Goal: Browse casually: Explore the website without a specific task or goal

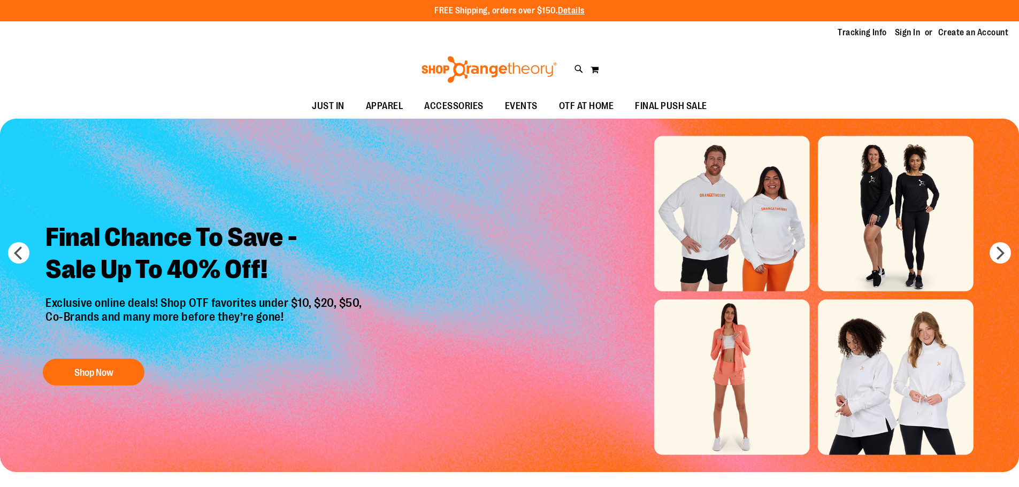
click at [88, 107] on ul "JUST IN JUST IN Balanced Basics New for Women New for Men New Accessories New B…" at bounding box center [509, 106] width 1019 height 25
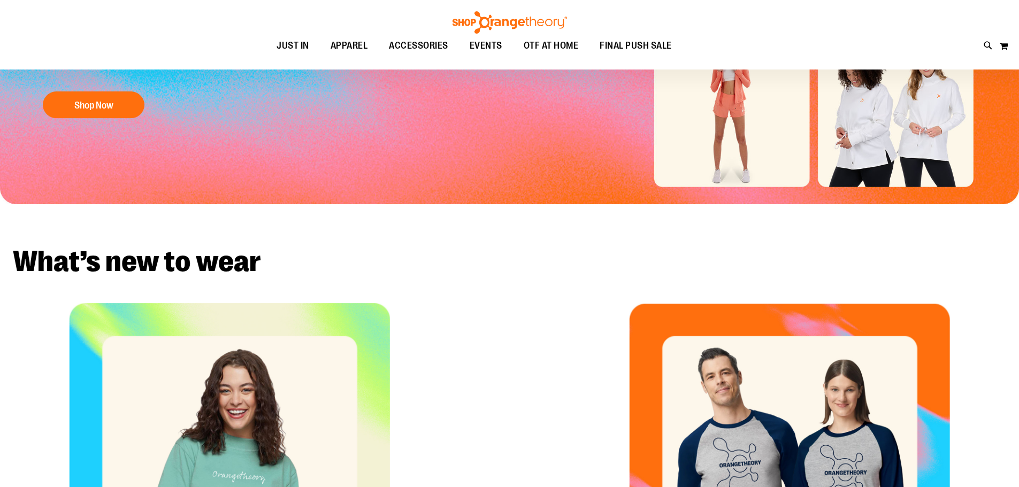
scroll to position [119, 0]
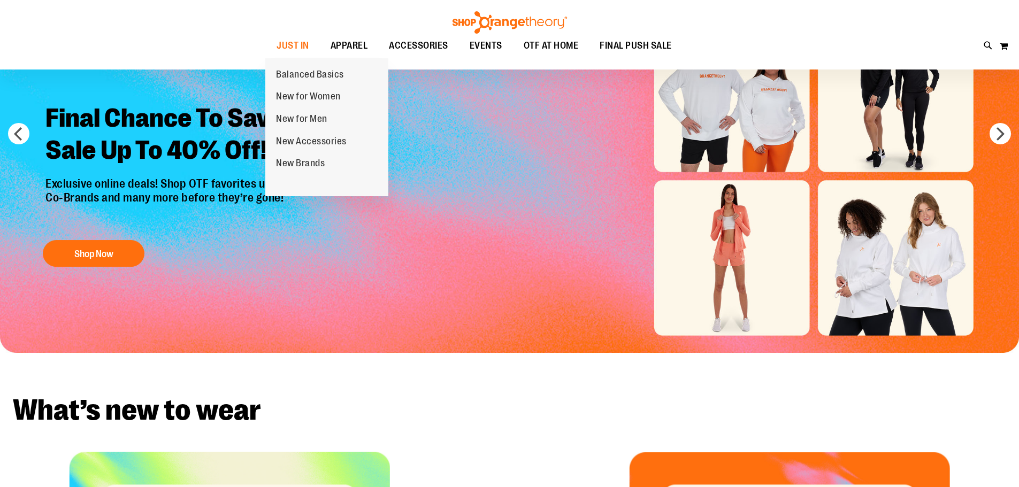
click at [292, 120] on span "New for Men" at bounding box center [301, 119] width 51 height 13
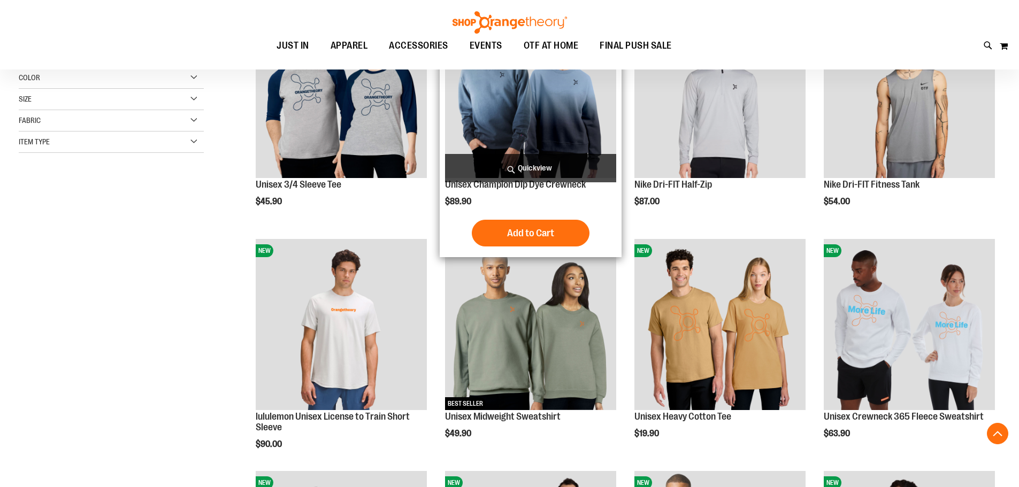
scroll to position [213, 0]
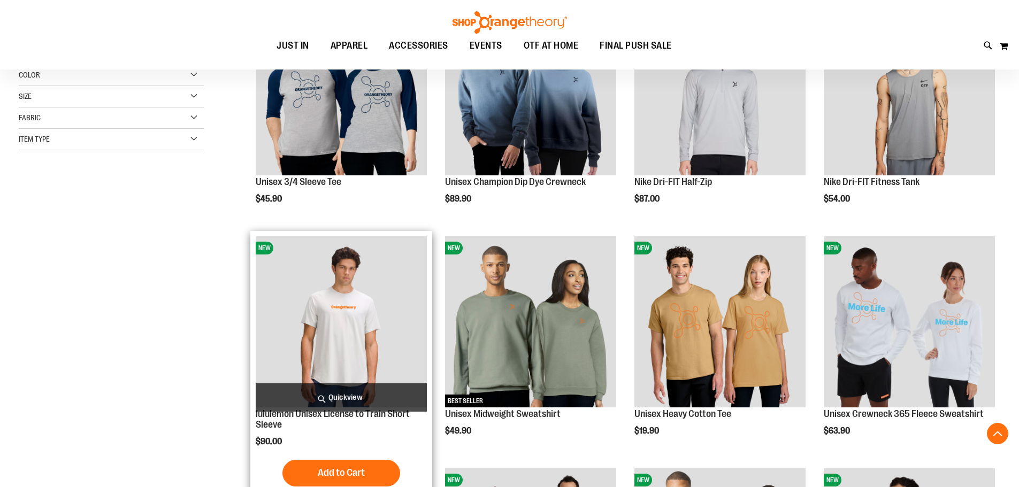
click at [341, 297] on img "product" at bounding box center [341, 321] width 171 height 171
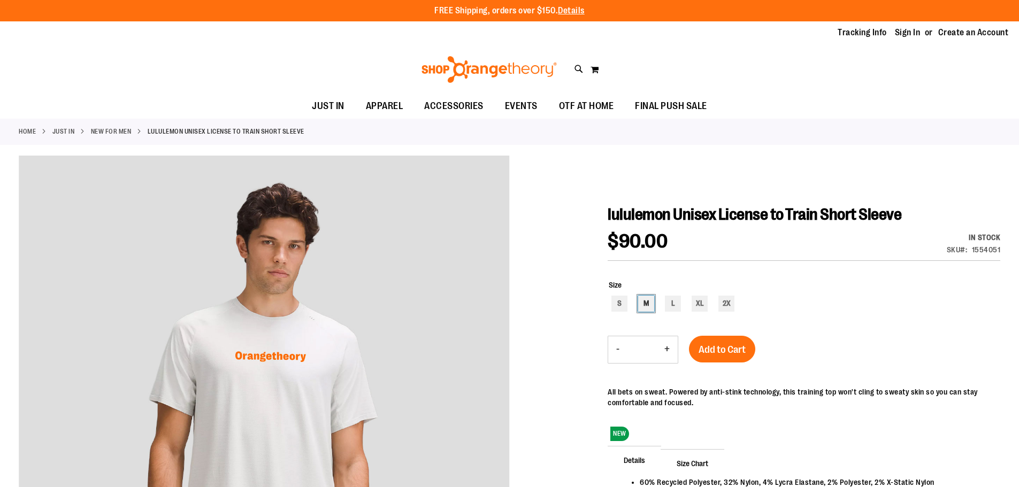
click at [646, 304] on div "M" at bounding box center [646, 304] width 16 height 16
type input "***"
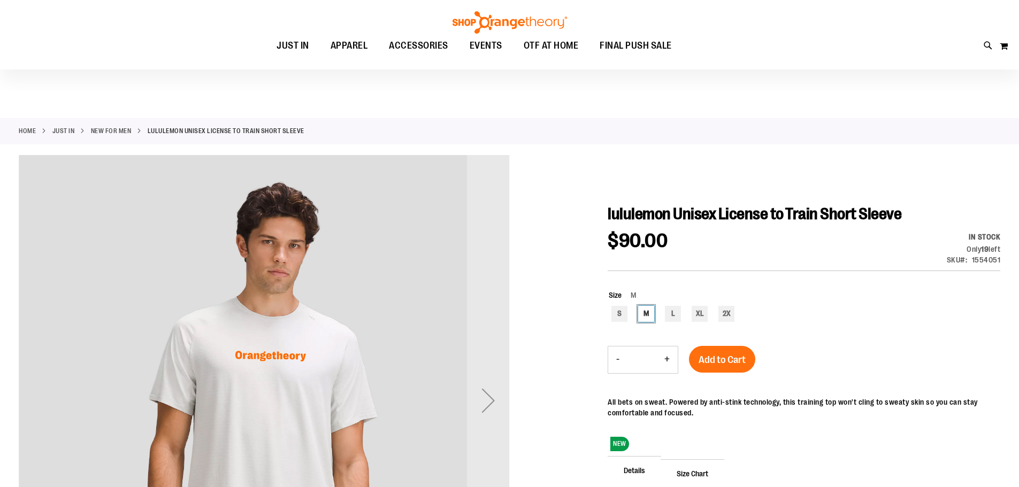
scroll to position [106, 0]
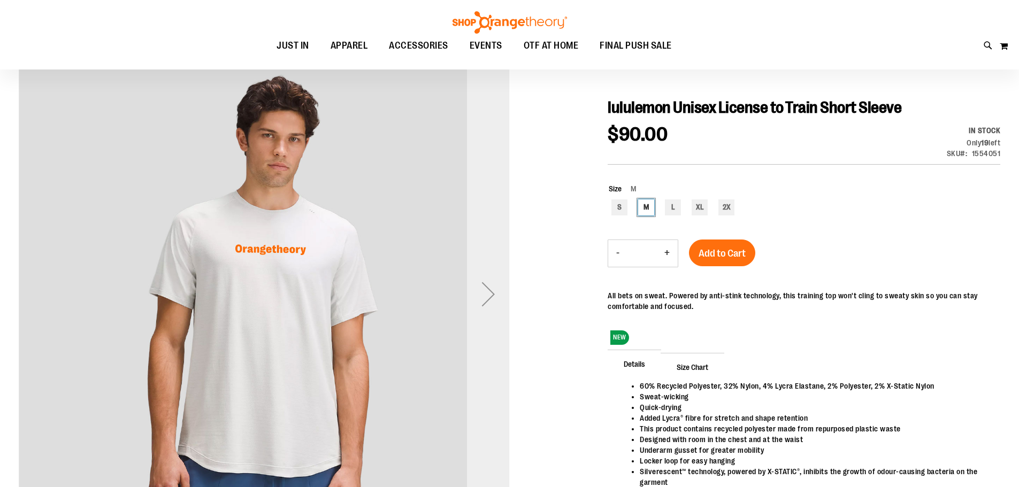
click at [486, 296] on div "Next" at bounding box center [488, 294] width 43 height 43
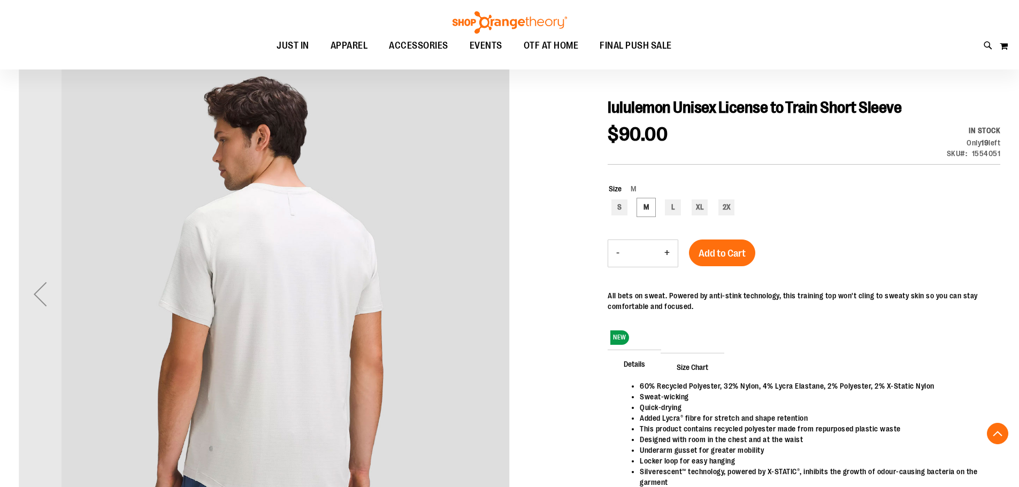
scroll to position [106, 0]
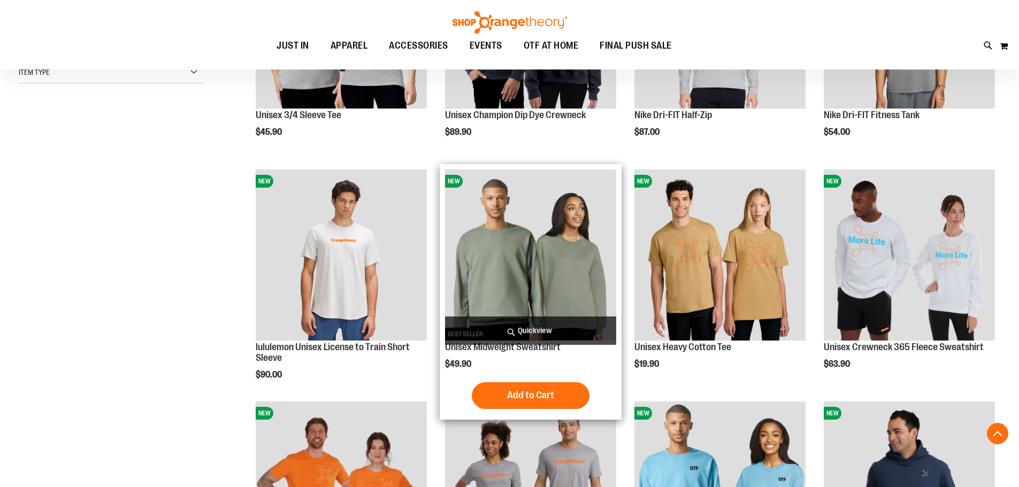
scroll to position [374, 0]
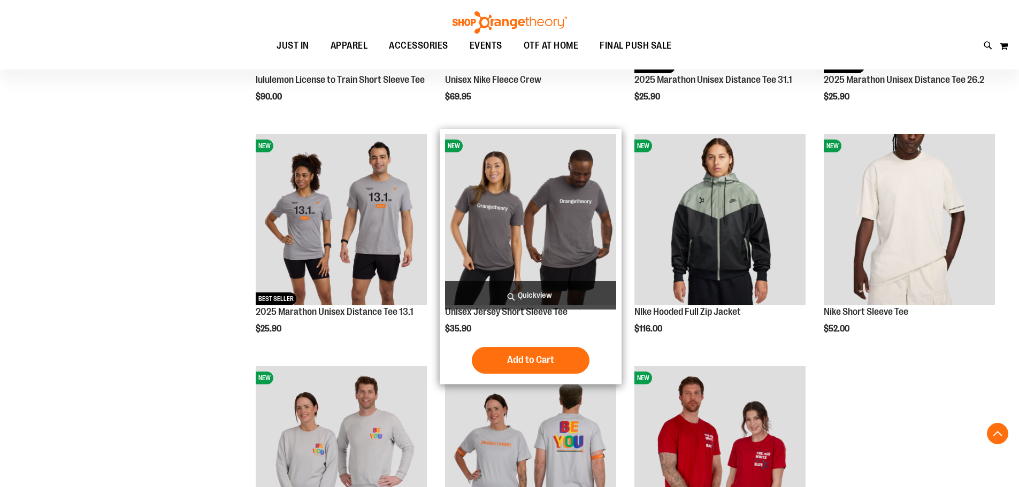
scroll to position [1015, 0]
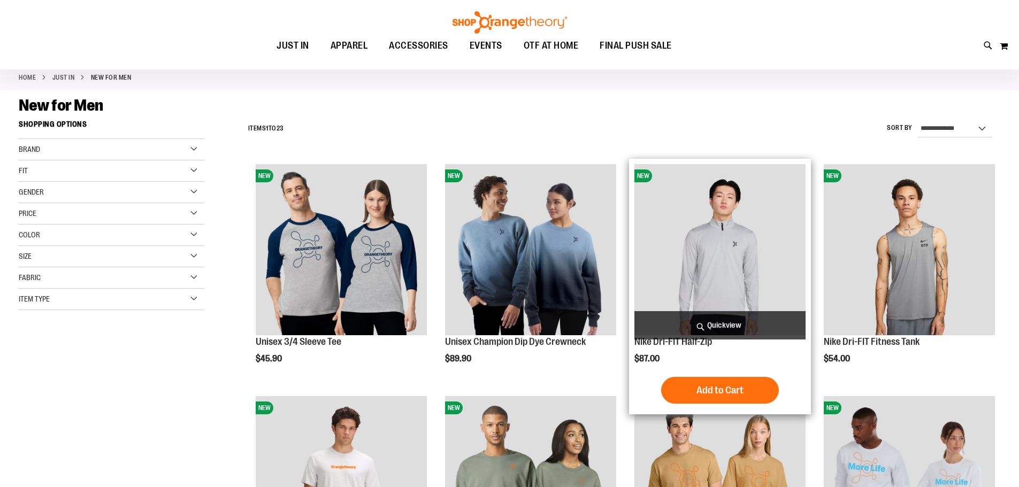
scroll to position [53, 0]
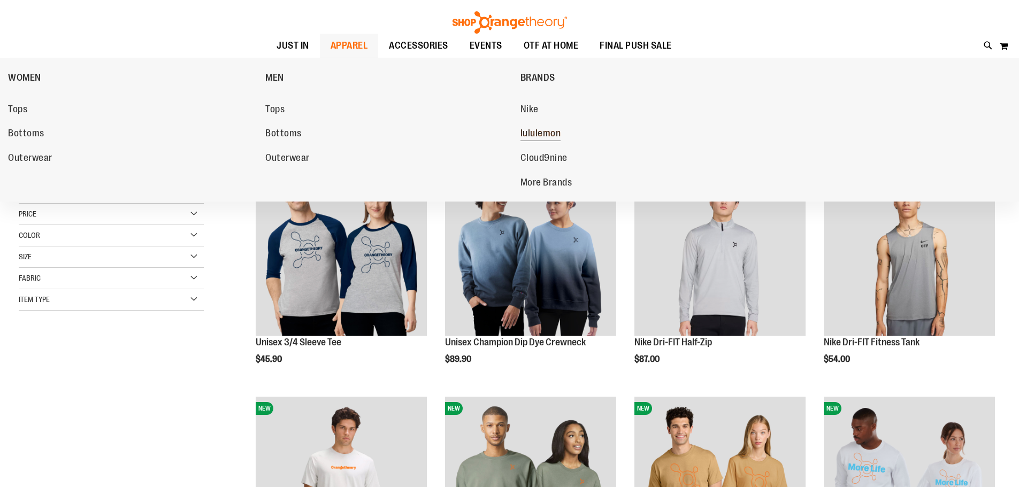
click at [543, 136] on span "lululemon" at bounding box center [540, 134] width 41 height 13
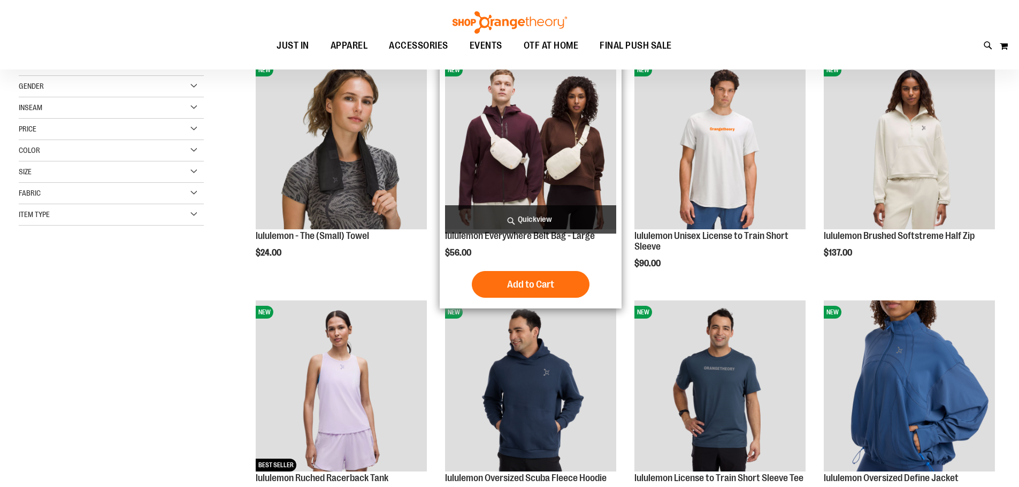
scroll to position [160, 0]
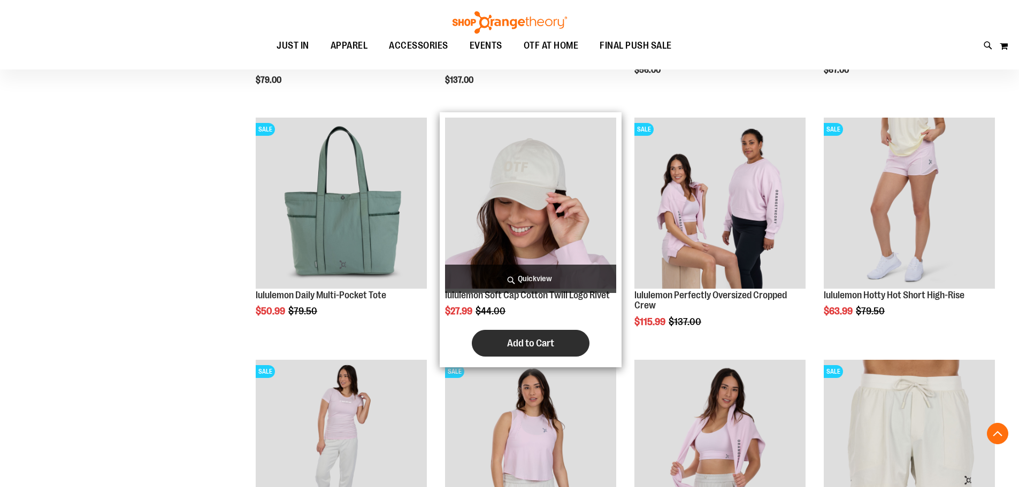
scroll to position [1283, 0]
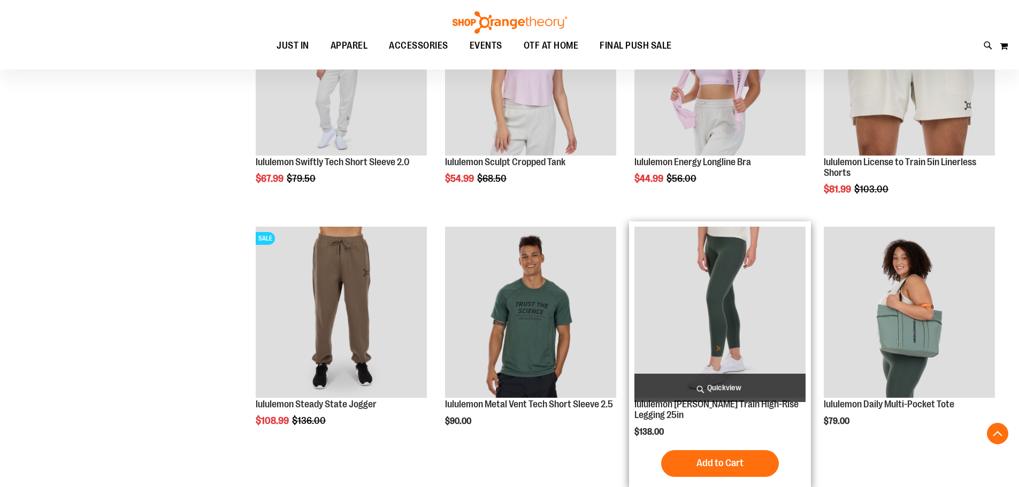
scroll to position [1496, 0]
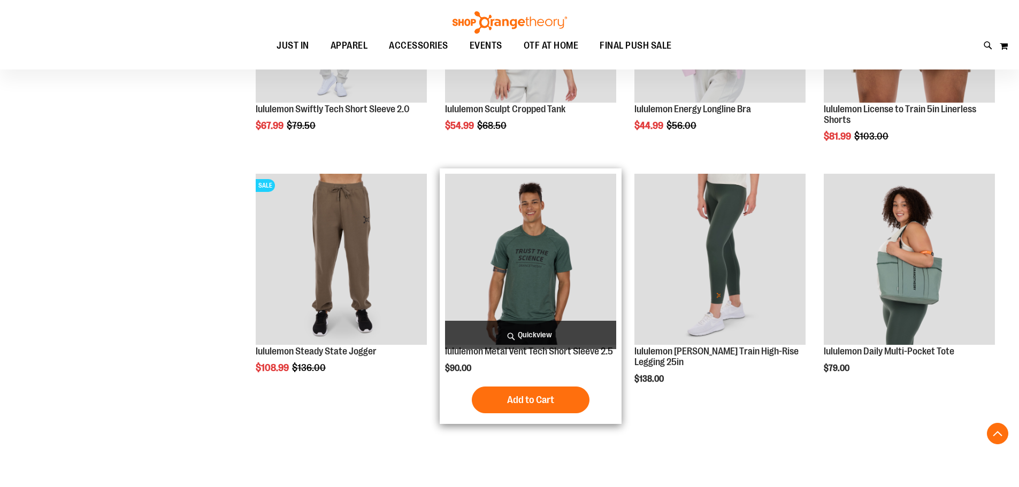
click at [538, 242] on img "product" at bounding box center [530, 259] width 171 height 171
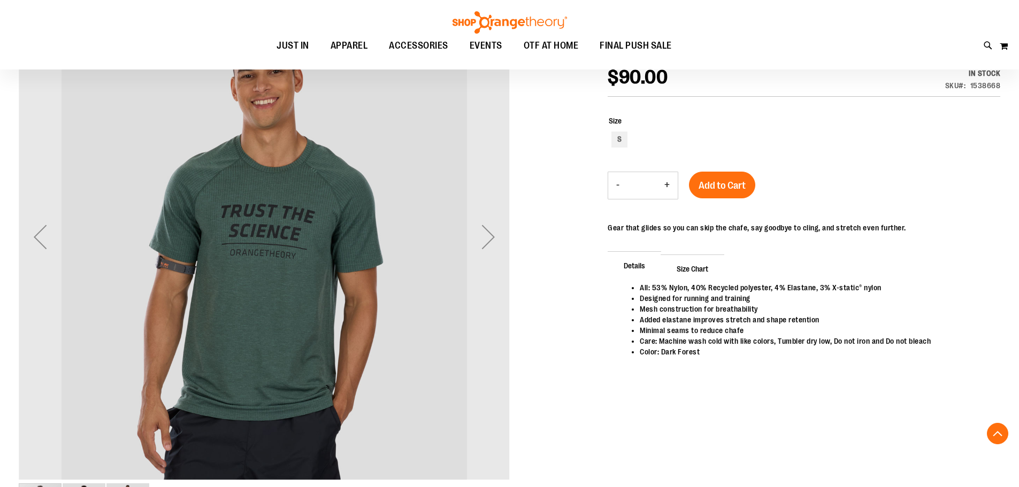
scroll to position [160, 0]
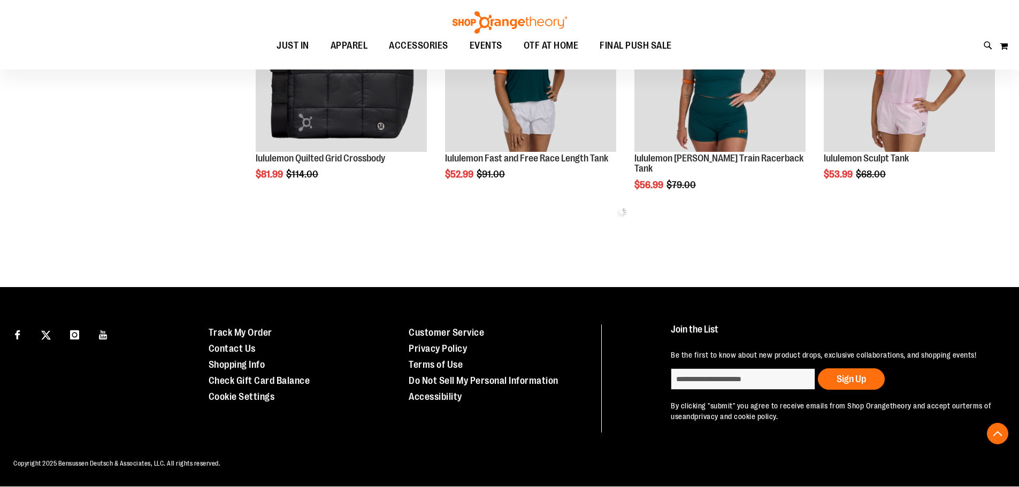
scroll to position [738, 0]
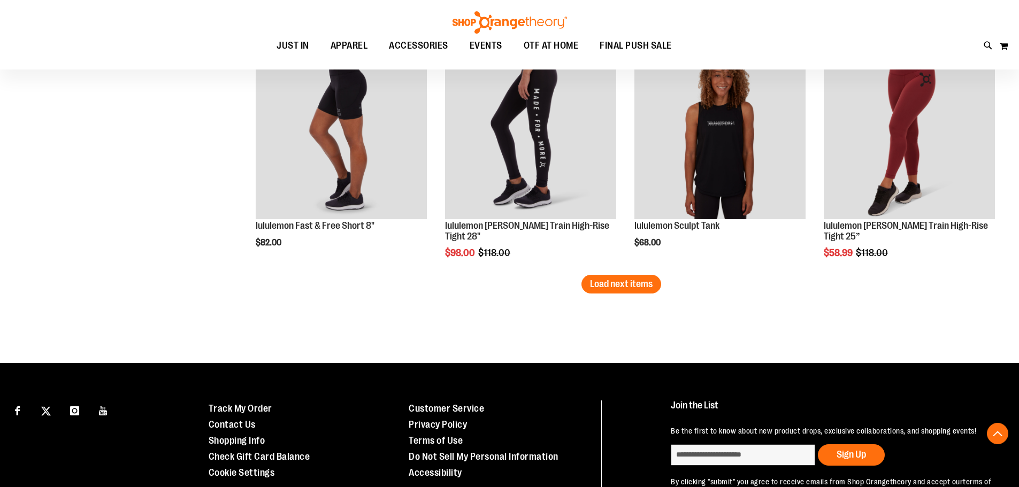
scroll to position [2138, 0]
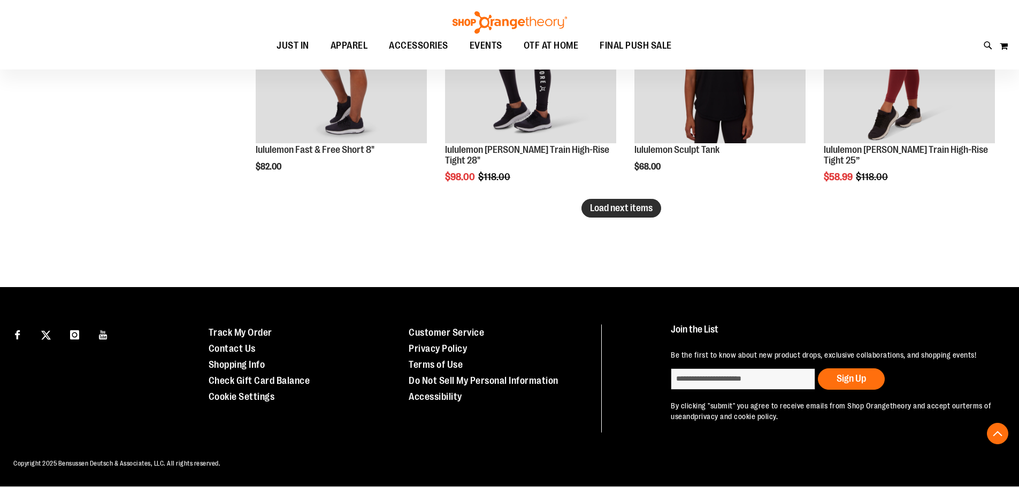
click at [622, 203] on span "Load next items" at bounding box center [621, 208] width 63 height 11
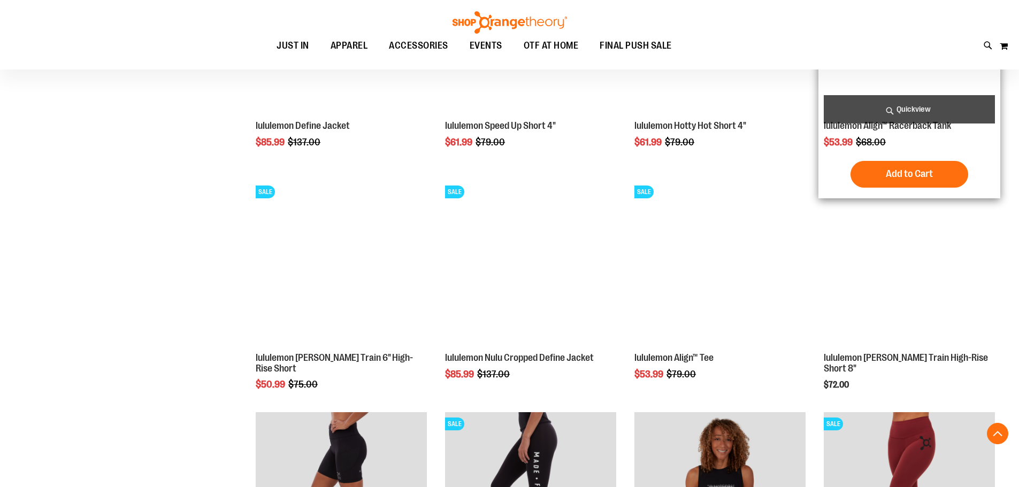
scroll to position [1549, 0]
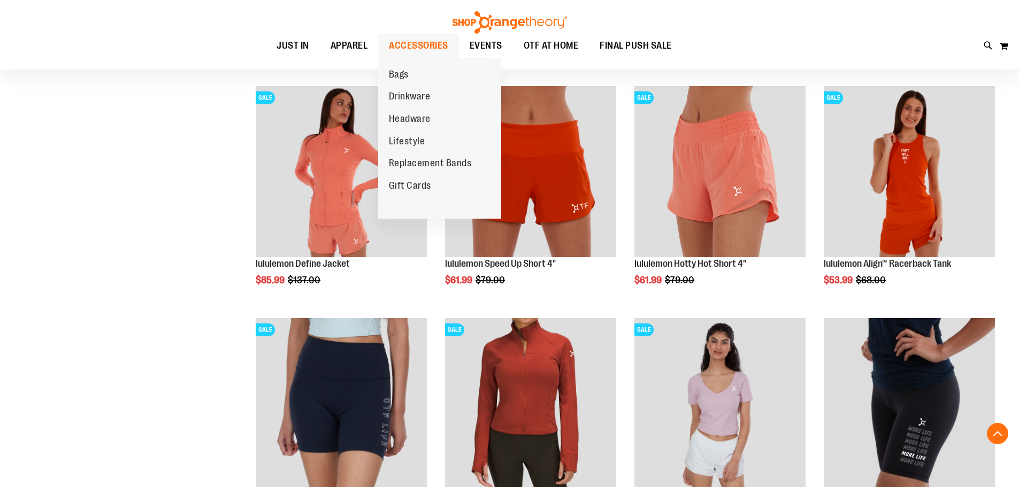
click at [404, 47] on span "ACCESSORIES" at bounding box center [418, 46] width 59 height 24
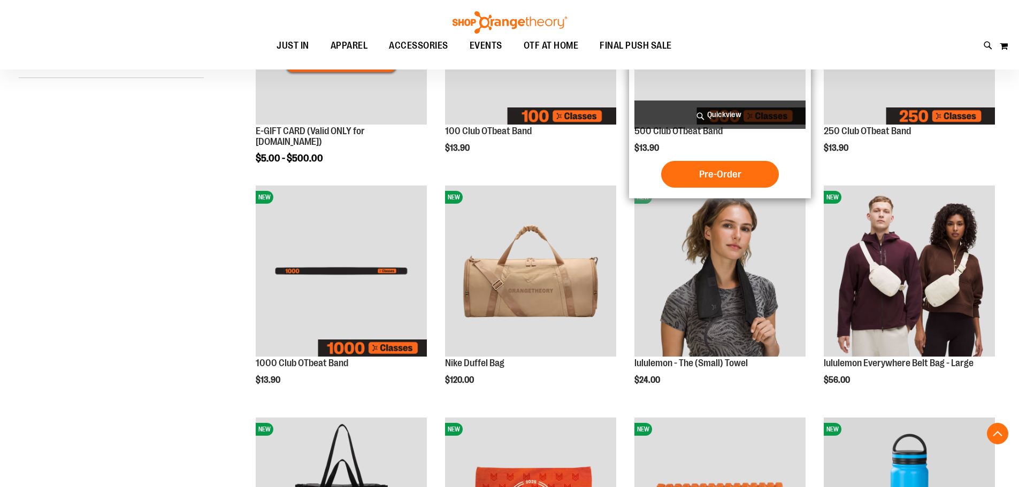
scroll to position [267, 0]
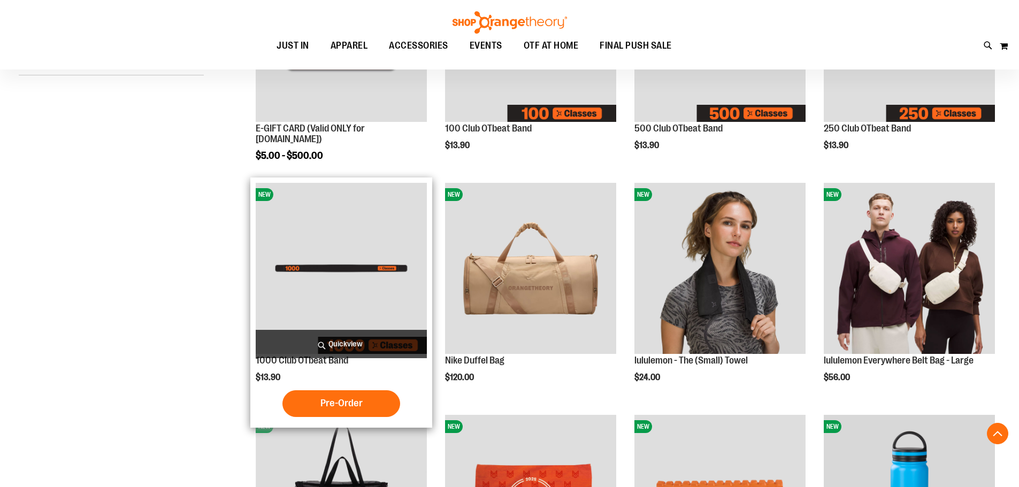
click at [327, 273] on img "product" at bounding box center [341, 268] width 171 height 171
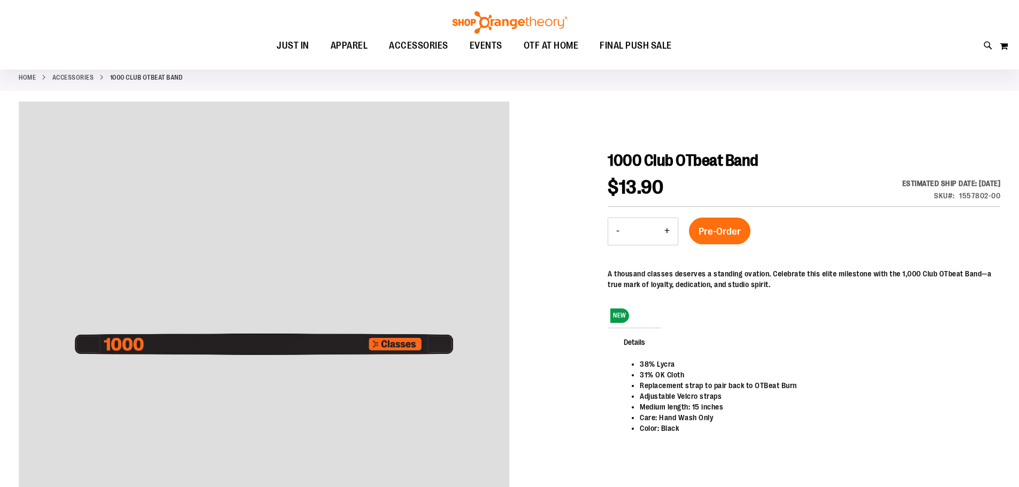
scroll to position [53, 0]
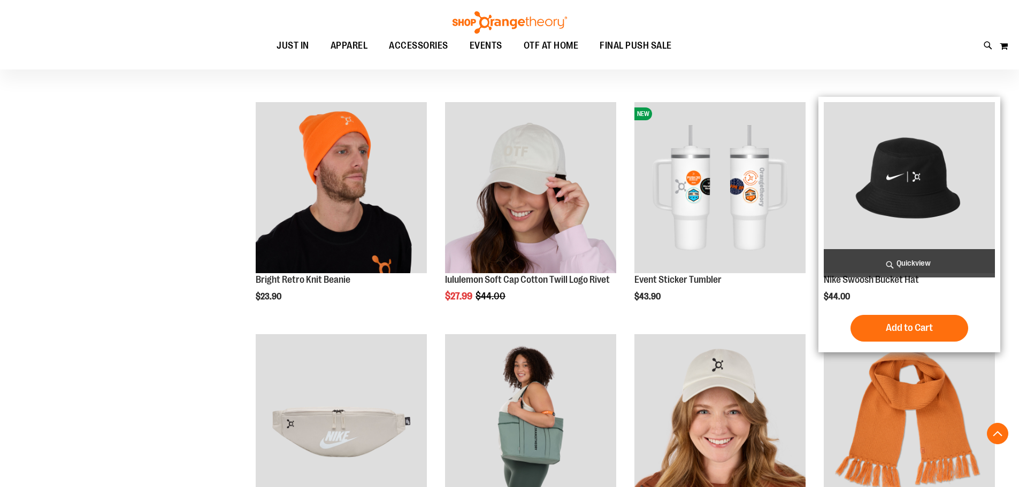
scroll to position [1047, 0]
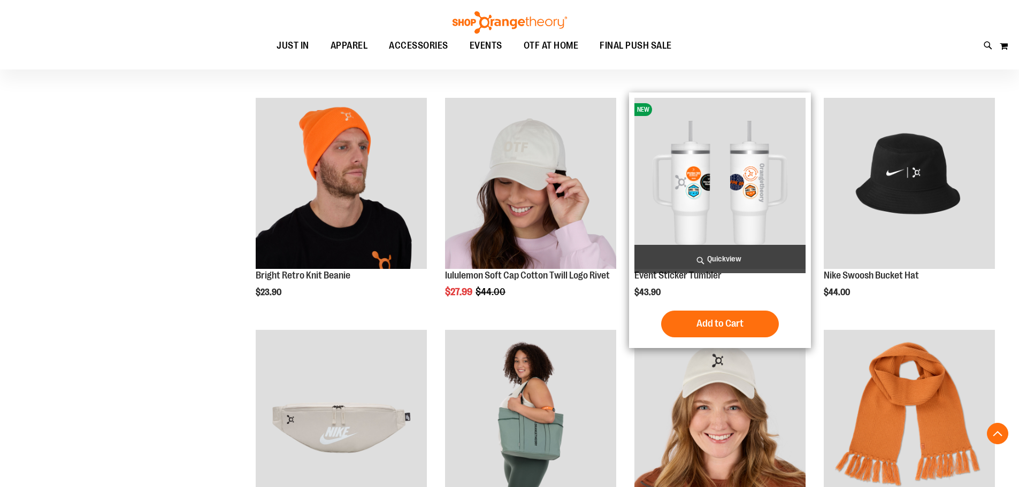
click at [739, 234] on img "product" at bounding box center [719, 183] width 171 height 171
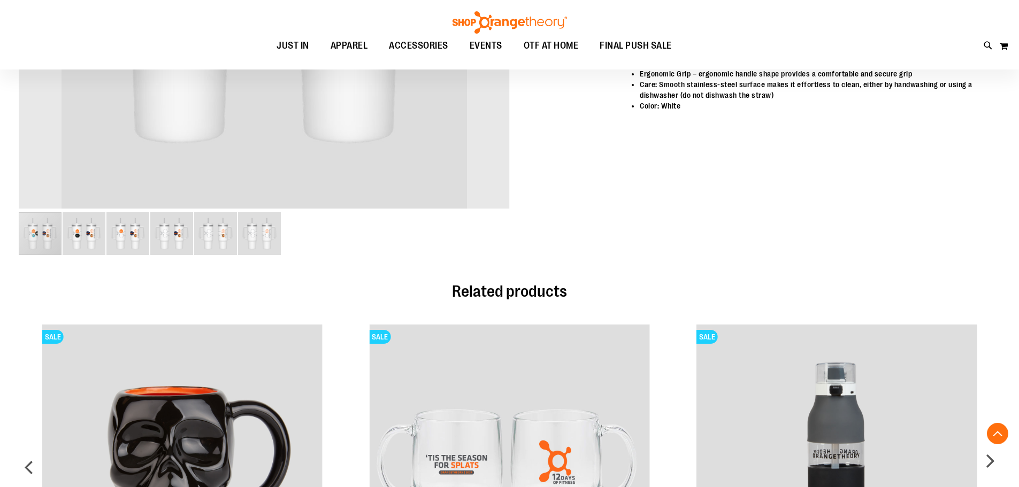
scroll to position [374, 0]
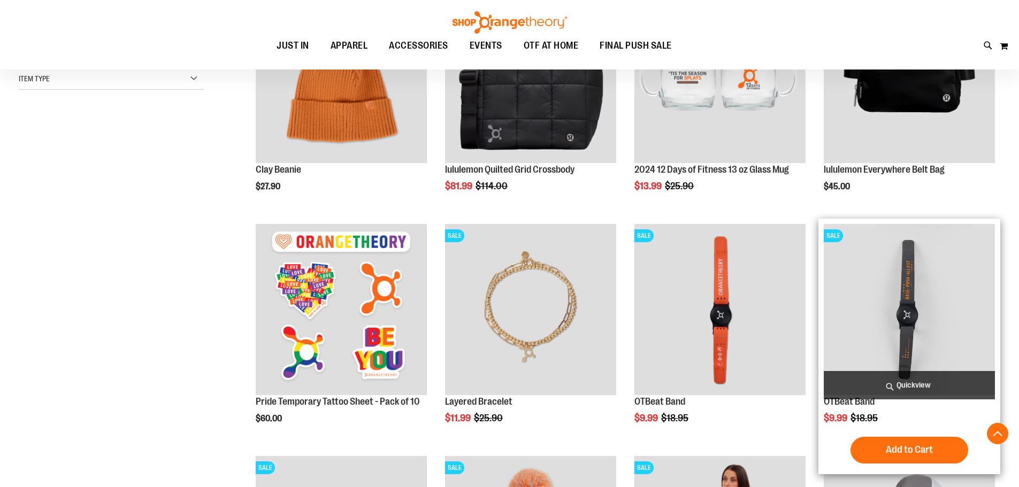
scroll to position [246, 0]
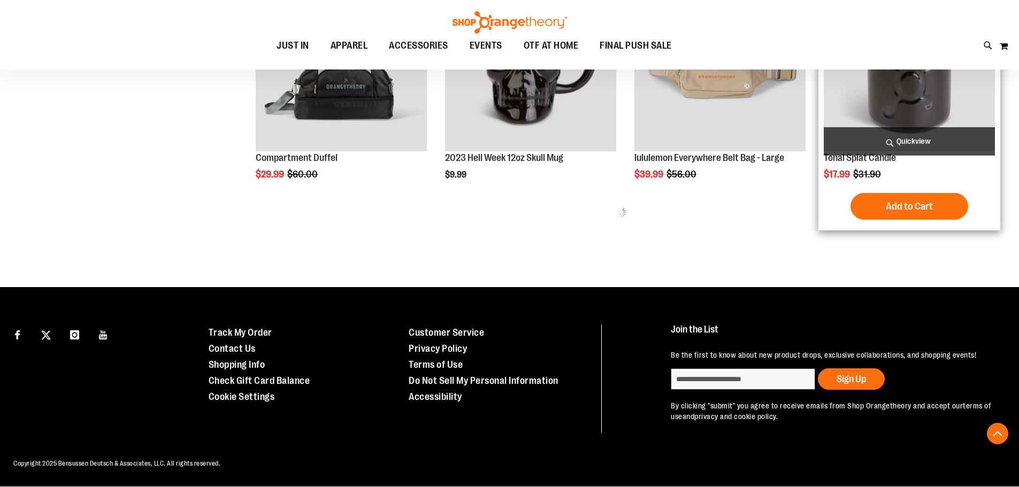
scroll to position [1274, 0]
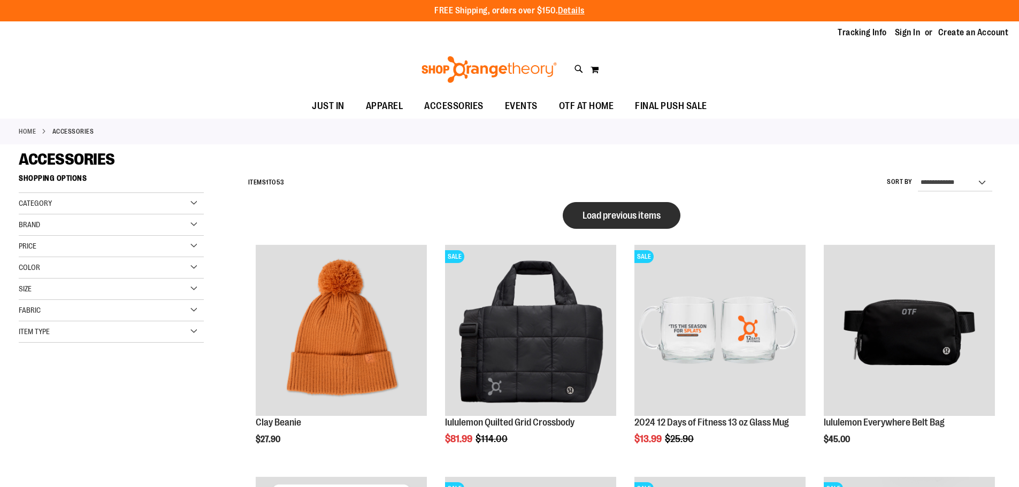
click at [613, 210] on span "Load previous items" at bounding box center [621, 215] width 78 height 11
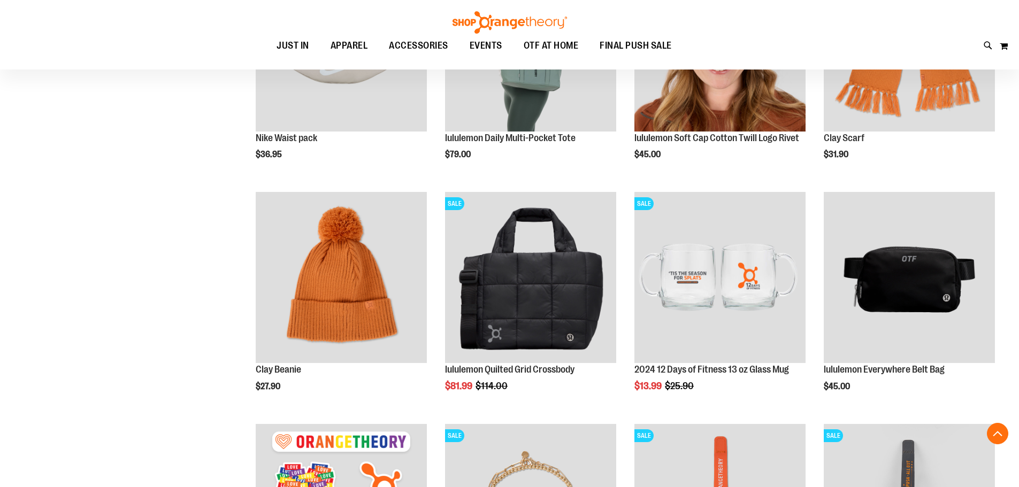
scroll to position [1015, 0]
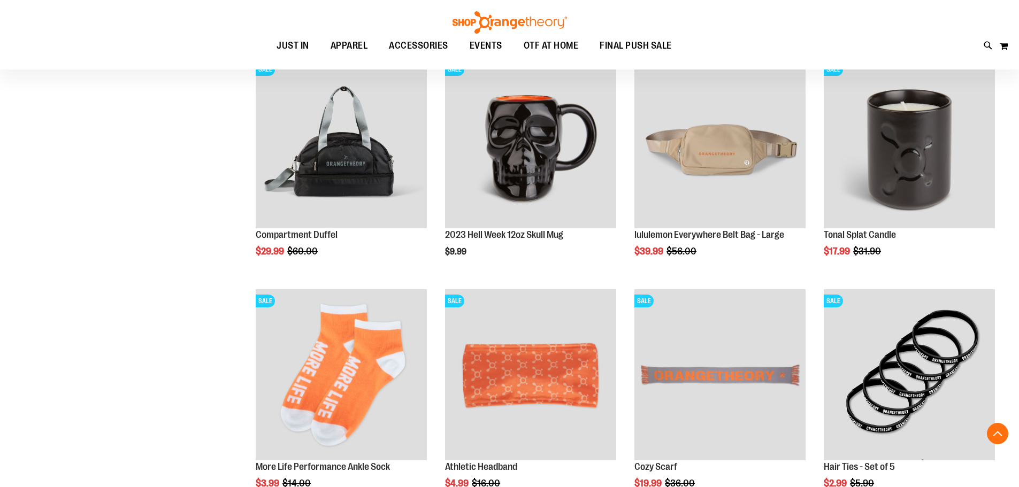
scroll to position [2245, 0]
